Goal: Information Seeking & Learning: Learn about a topic

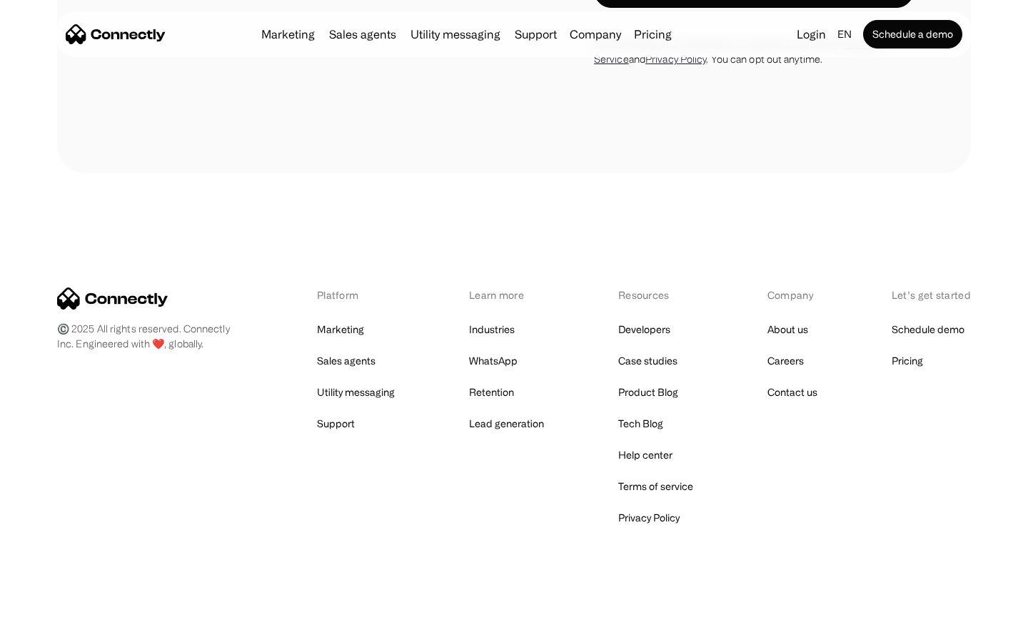
scroll to position [2755, 0]
